Goal: Task Accomplishment & Management: Manage account settings

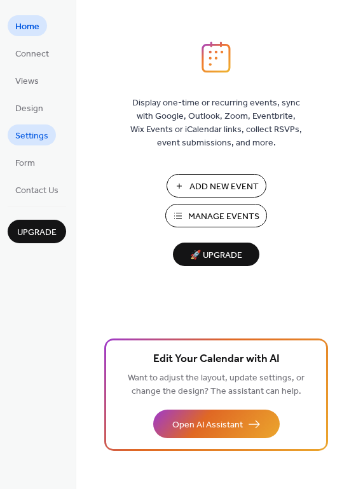
click at [35, 132] on span "Settings" at bounding box center [31, 136] width 33 height 13
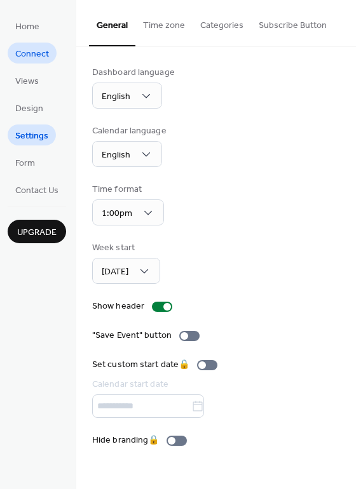
click at [25, 59] on span "Connect" at bounding box center [32, 54] width 34 height 13
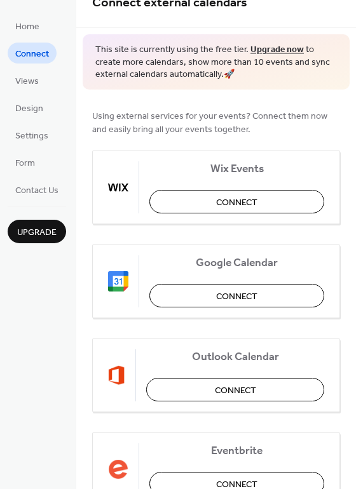
scroll to position [64, 0]
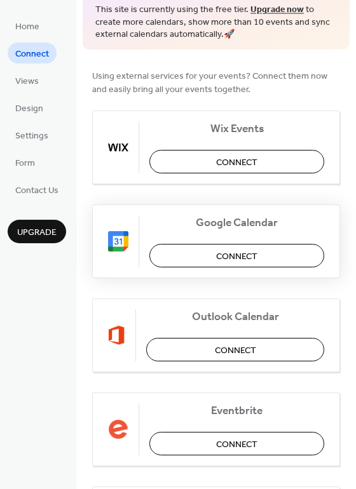
click at [227, 251] on span "Connect" at bounding box center [236, 256] width 41 height 13
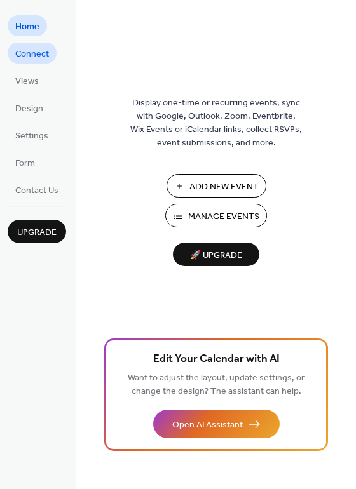
click at [22, 51] on span "Connect" at bounding box center [32, 54] width 34 height 13
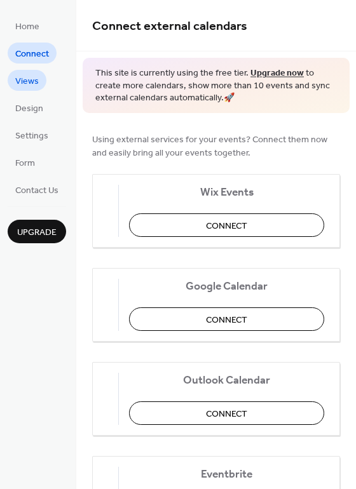
click at [20, 76] on span "Views" at bounding box center [27, 81] width 24 height 13
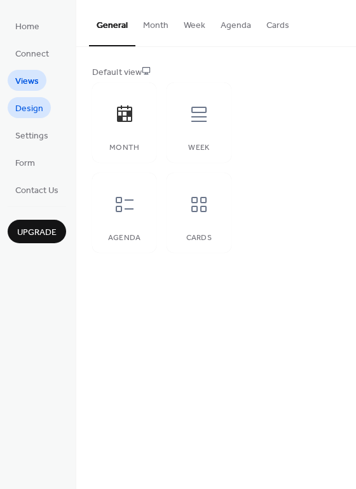
click at [17, 107] on span "Design" at bounding box center [29, 108] width 28 height 13
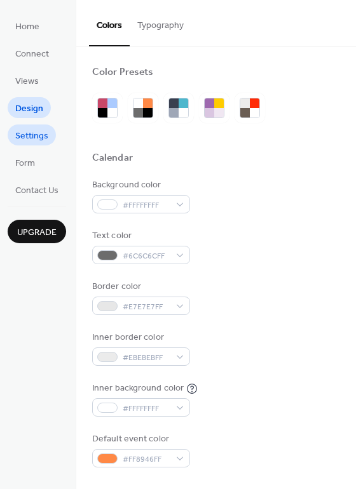
click at [11, 133] on link "Settings" at bounding box center [32, 135] width 48 height 21
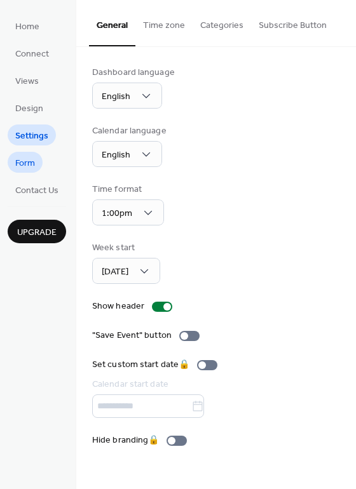
click at [24, 170] on span "Form" at bounding box center [25, 163] width 20 height 13
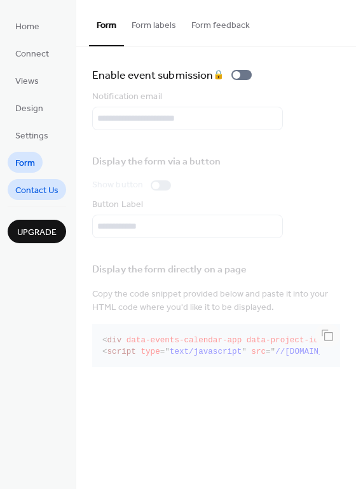
click at [27, 190] on span "Contact Us" at bounding box center [36, 190] width 43 height 13
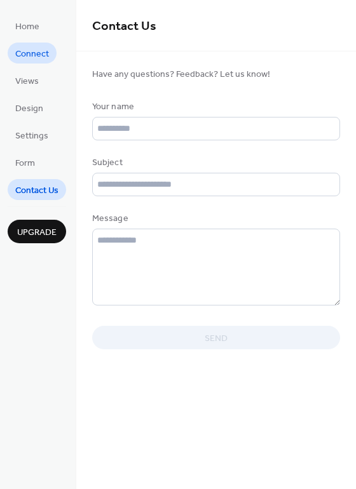
click at [32, 59] on span "Connect" at bounding box center [32, 54] width 34 height 13
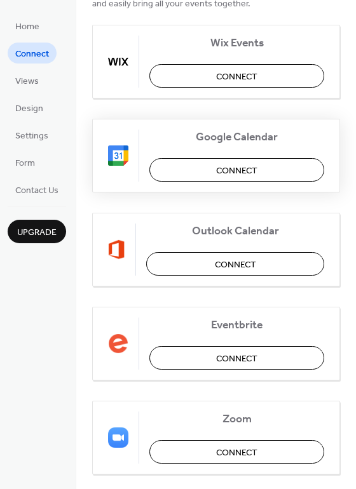
scroll to position [76, 0]
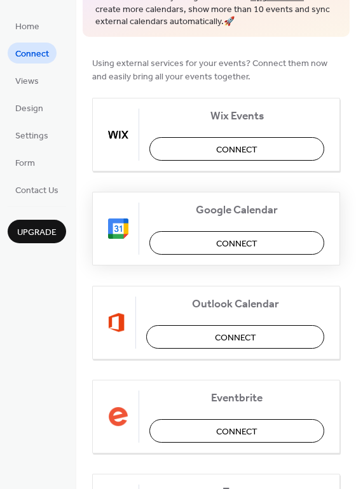
click at [216, 240] on span "Connect" at bounding box center [236, 243] width 41 height 13
